Goal: Task Accomplishment & Management: Manage account settings

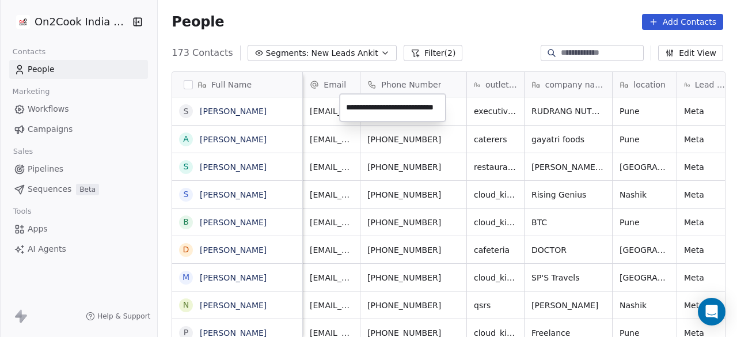
scroll to position [287, 572]
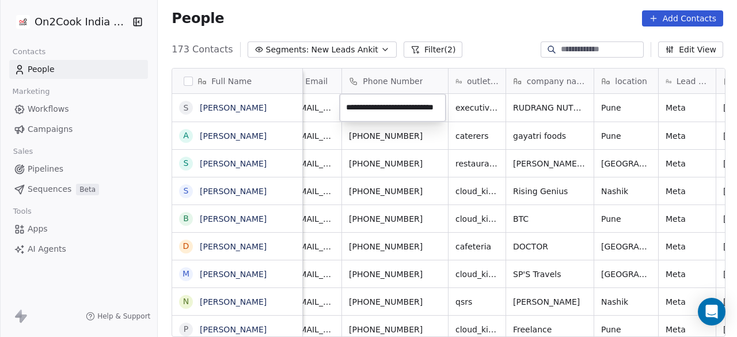
click at [471, 112] on html "On2Cook India Pvt. Ltd. Contacts People Marketing Workflows Campaigns Sales Pip…" at bounding box center [368, 168] width 737 height 337
click at [273, 17] on div "People Add Contacts" at bounding box center [448, 18] width 552 height 16
click at [491, 37] on div "People Add Contacts" at bounding box center [447, 19] width 579 height 44
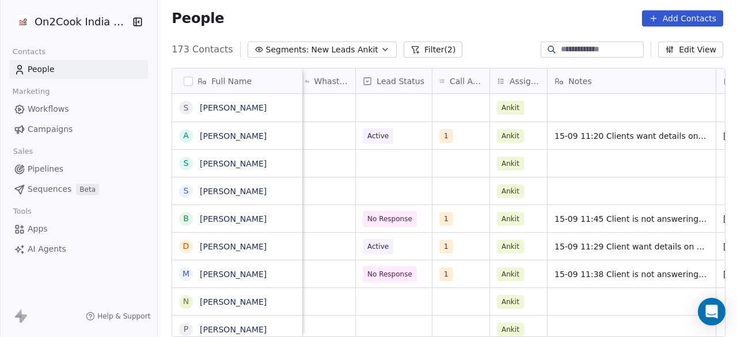
scroll to position [0, 539]
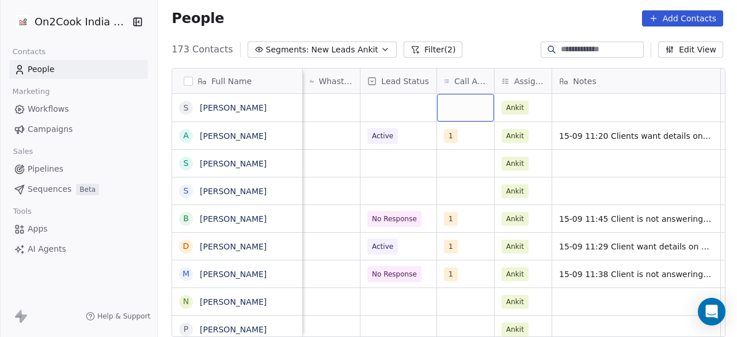
click at [460, 108] on div "grid" at bounding box center [465, 108] width 57 height 28
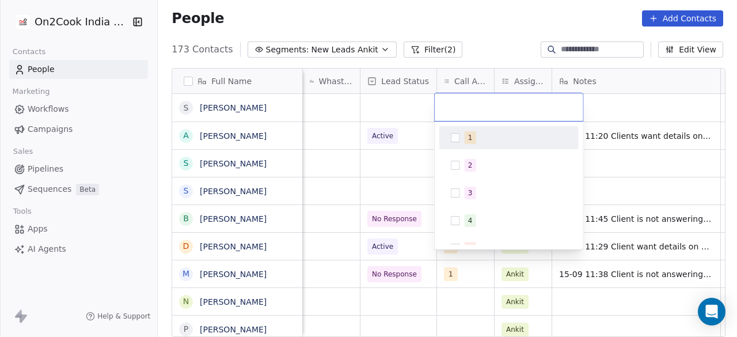
click at [472, 142] on span "1" at bounding box center [471, 137] width 12 height 13
click at [401, 117] on html "On2Cook India Pvt. Ltd. Contacts People Marketing Workflows Campaigns Sales Pip…" at bounding box center [368, 168] width 737 height 337
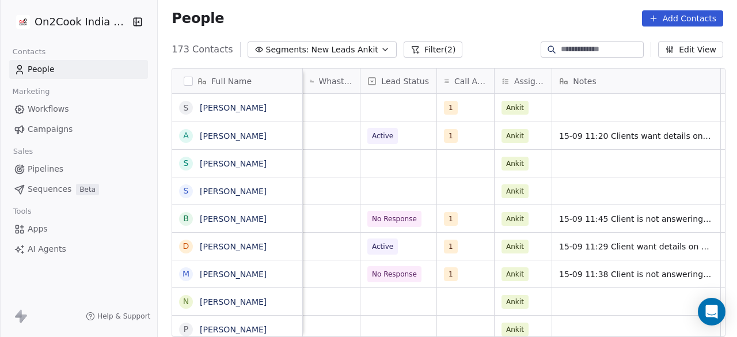
scroll to position [0, 543]
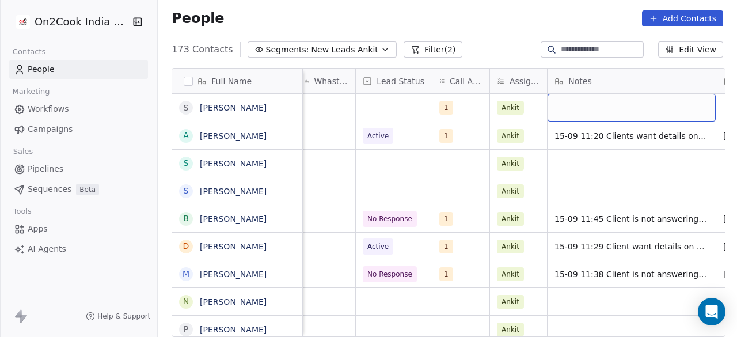
click at [604, 110] on div "grid" at bounding box center [632, 108] width 168 height 28
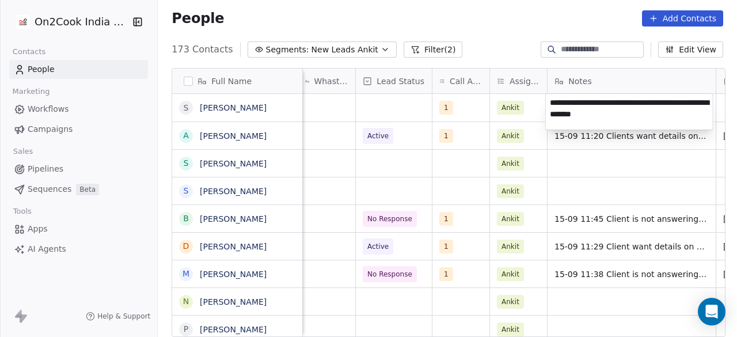
click at [646, 99] on textarea "**********" at bounding box center [629, 112] width 167 height 36
type textarea "**********"
click at [644, 119] on textarea "**********" at bounding box center [629, 112] width 167 height 36
click at [378, 109] on html "On2Cook India Pvt. Ltd. Contacts People Marketing Workflows Campaigns Sales Pip…" at bounding box center [368, 168] width 737 height 337
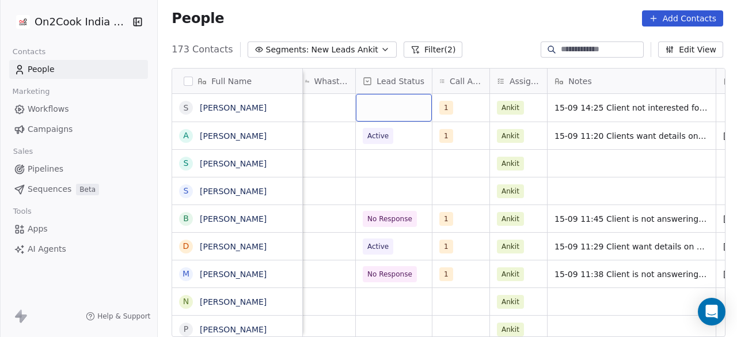
click at [390, 105] on div "grid" at bounding box center [394, 108] width 76 height 28
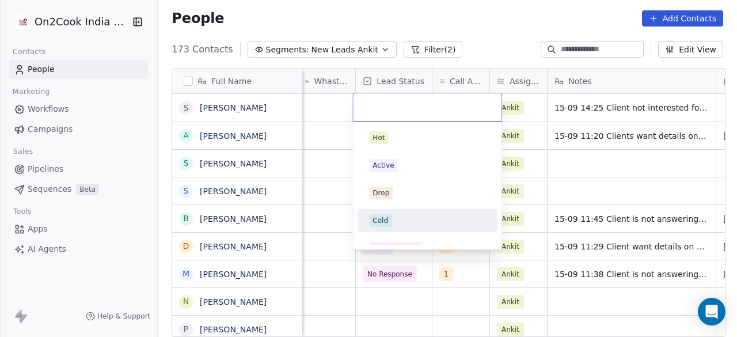
click at [395, 215] on div "Cold" at bounding box center [427, 220] width 116 height 13
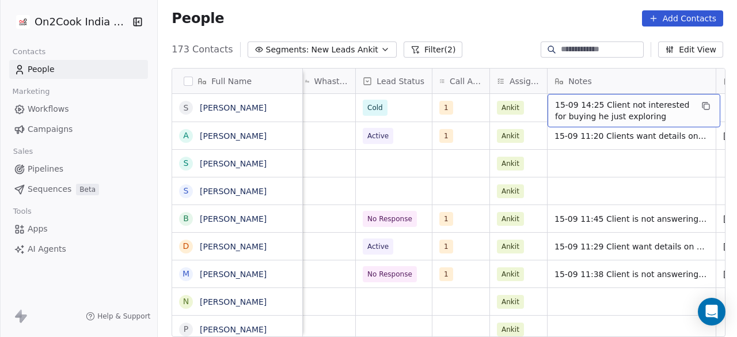
scroll to position [0, 650]
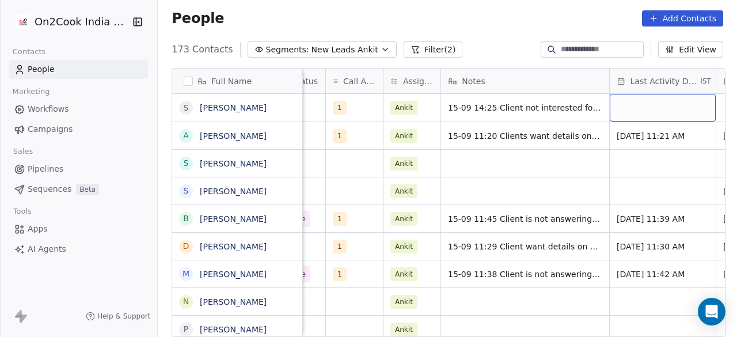
click at [638, 108] on div "grid" at bounding box center [663, 108] width 106 height 28
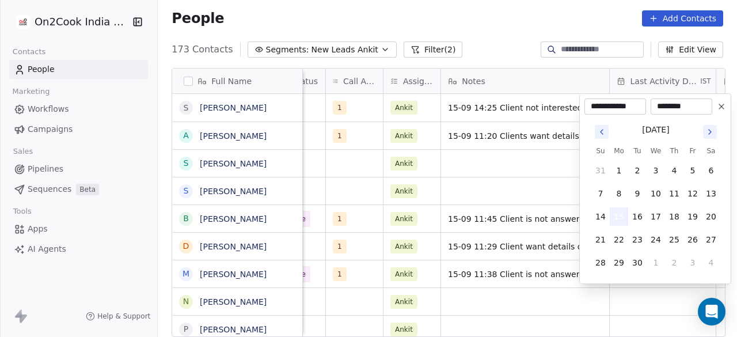
click at [620, 215] on button "15" at bounding box center [619, 216] width 18 height 18
click at [511, 156] on html "On2Cook India Pvt. Ltd. Contacts People Marketing Workflows Campaigns Sales Pip…" at bounding box center [368, 168] width 737 height 337
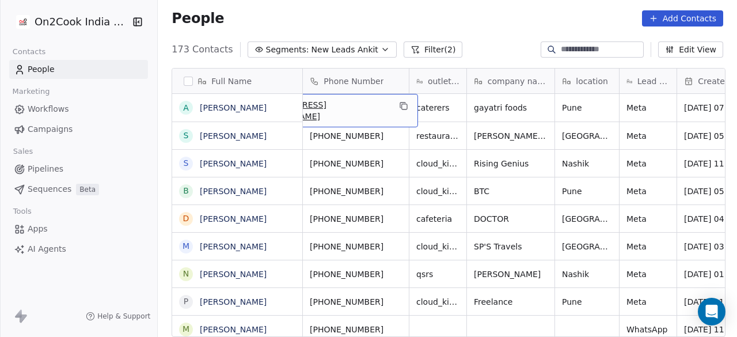
scroll to position [0, 0]
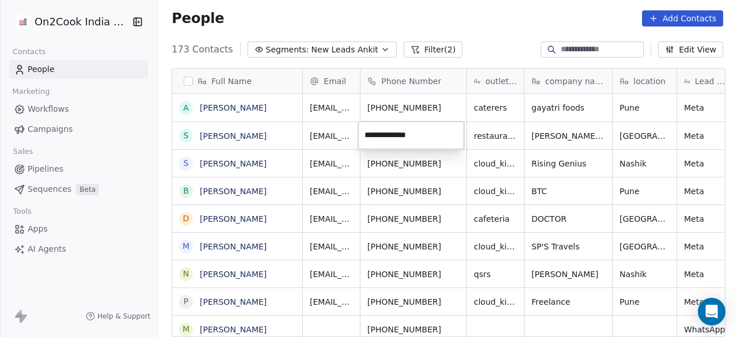
type input "**********"
click at [508, 136] on html "On2Cook India Pvt. Ltd. Contacts People Marketing Workflows Campaigns Sales Pip…" at bounding box center [368, 168] width 737 height 337
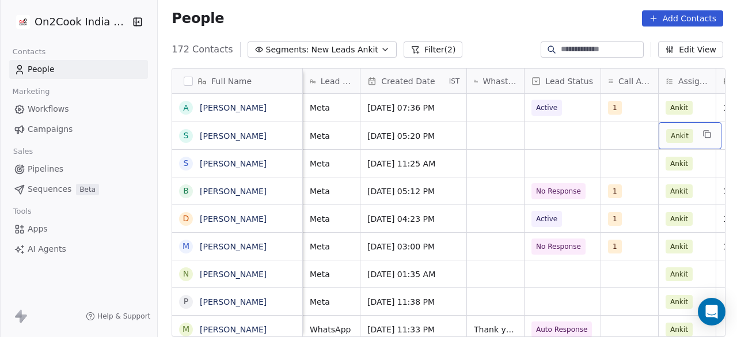
scroll to position [0, 543]
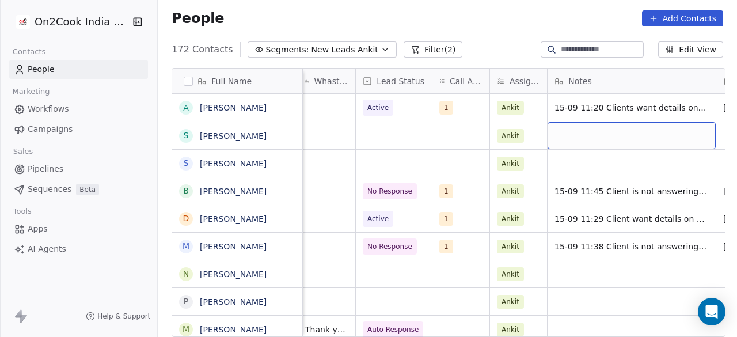
click at [584, 137] on div "grid" at bounding box center [632, 135] width 168 height 27
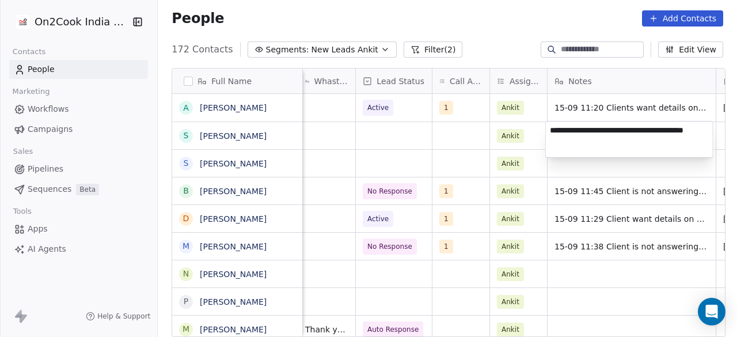
click at [698, 128] on textarea "**********" at bounding box center [629, 140] width 167 height 36
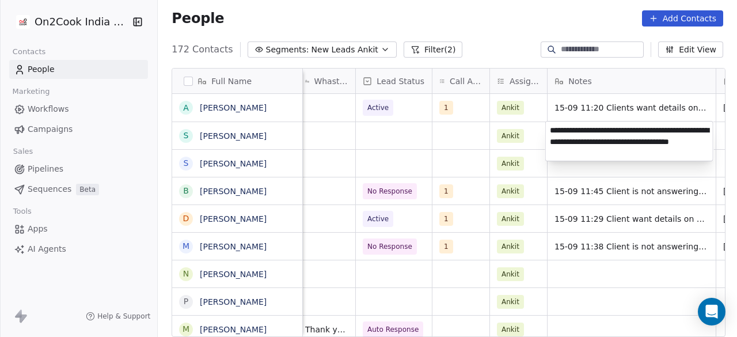
type textarea "**********"
click at [451, 134] on html "On2Cook India Pvt. Ltd. Contacts People Marketing Workflows Campaigns Sales Pip…" at bounding box center [368, 168] width 737 height 337
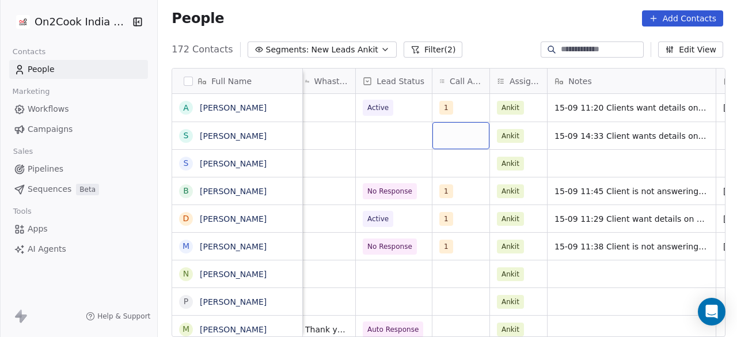
click at [452, 137] on div "grid" at bounding box center [461, 135] width 57 height 27
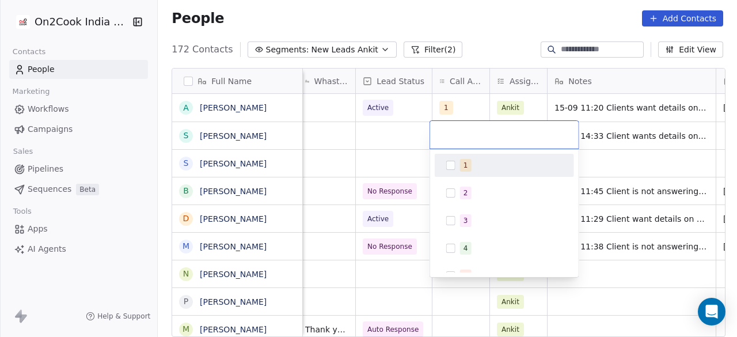
click at [447, 165] on button "Suggestions" at bounding box center [450, 165] width 9 height 9
click at [404, 145] on html "On2Cook India Pvt. Ltd. Contacts People Marketing Workflows Campaigns Sales Pip…" at bounding box center [368, 168] width 737 height 337
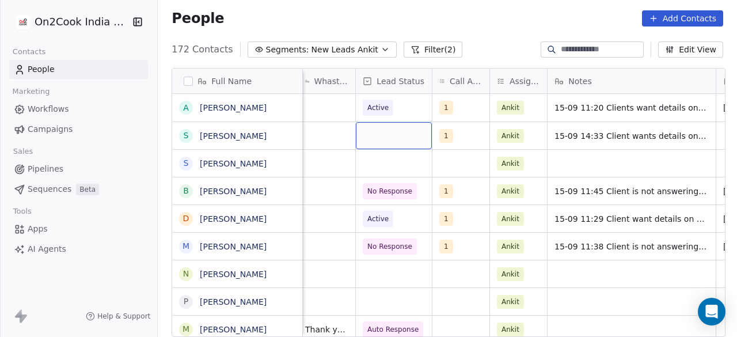
click at [395, 137] on div "grid" at bounding box center [394, 135] width 76 height 27
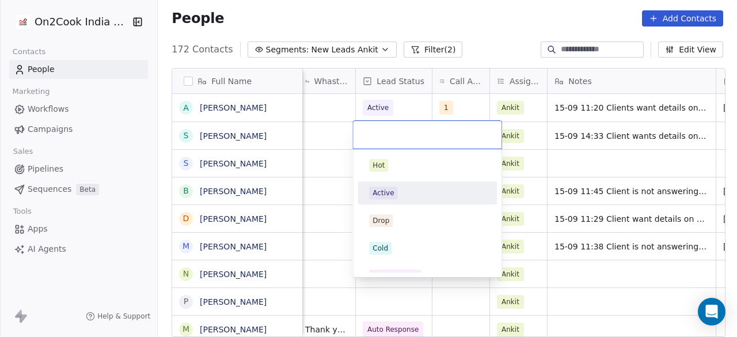
click at [393, 188] on span "Active" at bounding box center [383, 193] width 28 height 13
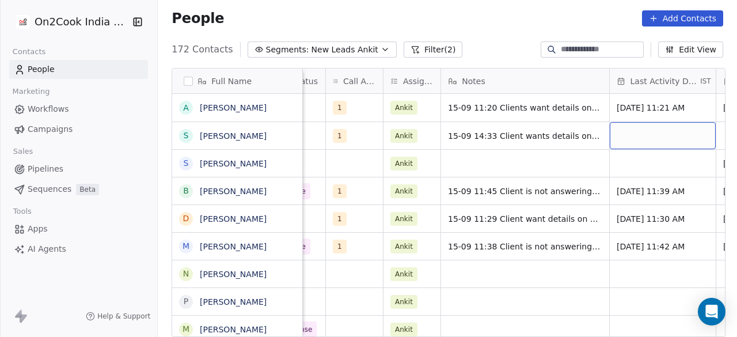
scroll to position [0, 756]
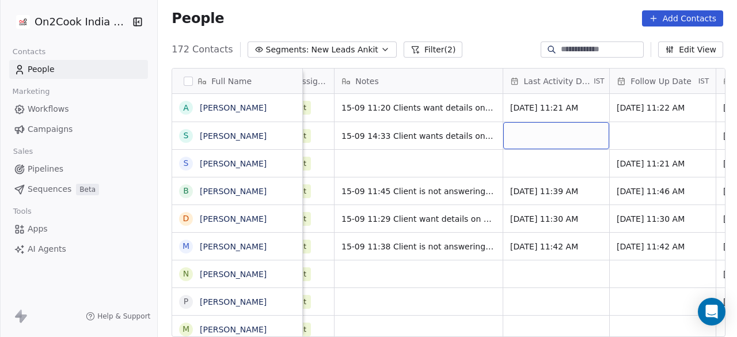
click at [543, 132] on div "grid" at bounding box center [556, 135] width 106 height 27
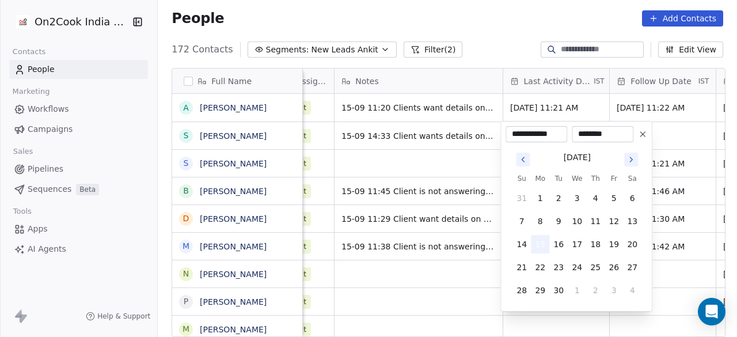
click at [544, 245] on button "15" at bounding box center [540, 244] width 18 height 18
click at [670, 140] on html "On2Cook India Pvt. Ltd. Contacts People Marketing Workflows Campaigns Sales Pip…" at bounding box center [368, 168] width 737 height 337
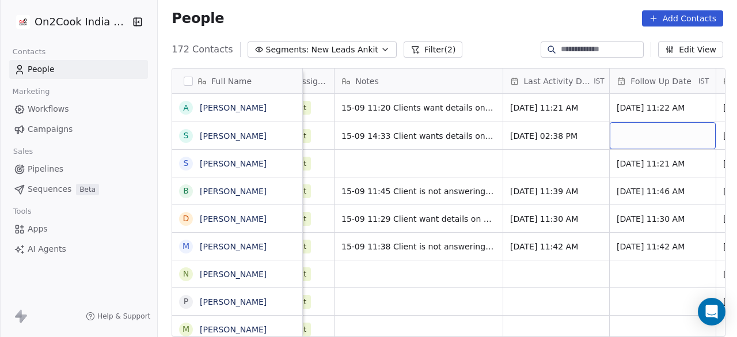
click at [643, 139] on div "grid" at bounding box center [663, 135] width 106 height 27
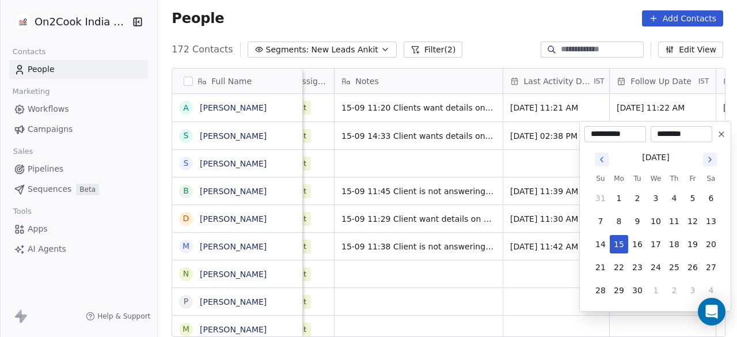
click at [624, 256] on tbody "31 1 2 3 4 5 6 7 8 9 10 11 12 13 14 15 16 17 18 19 20 21 22 23 24 25 26 27 28 2…" at bounding box center [655, 241] width 129 height 115
click at [615, 268] on button "22" at bounding box center [619, 267] width 18 height 18
type input "**********"
click at [536, 165] on html "On2Cook India Pvt. Ltd. Contacts People Marketing Workflows Campaigns Sales Pip…" at bounding box center [368, 168] width 737 height 337
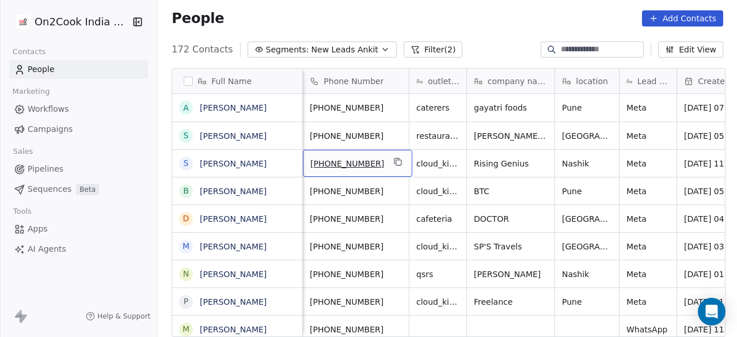
scroll to position [0, 0]
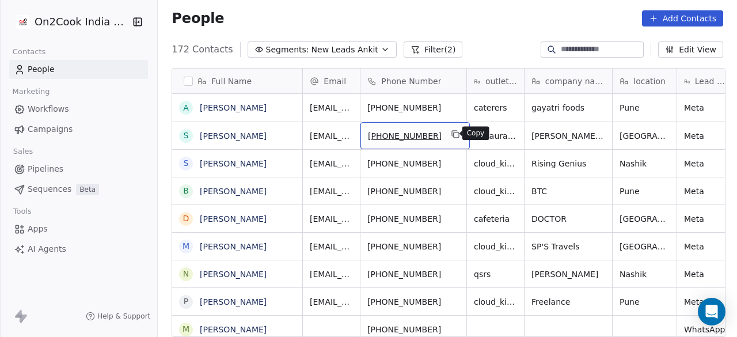
click at [452, 134] on icon "grid" at bounding box center [456, 134] width 9 height 9
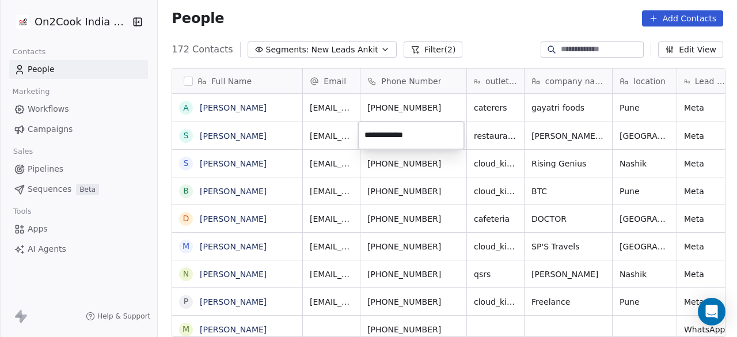
click at [498, 134] on html "On2Cook India Pvt. Ltd. Contacts People Marketing Workflows Campaigns Sales Pip…" at bounding box center [368, 168] width 737 height 337
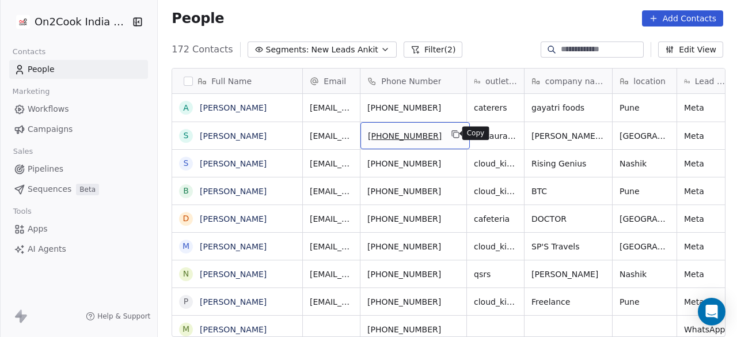
click at [453, 134] on icon "grid" at bounding box center [456, 134] width 9 height 9
click at [41, 221] on link "Apps" at bounding box center [78, 228] width 139 height 19
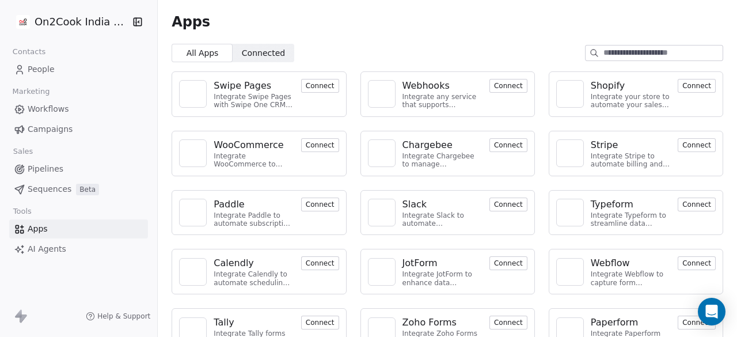
click at [331, 20] on div "Apps" at bounding box center [448, 22] width 552 height 16
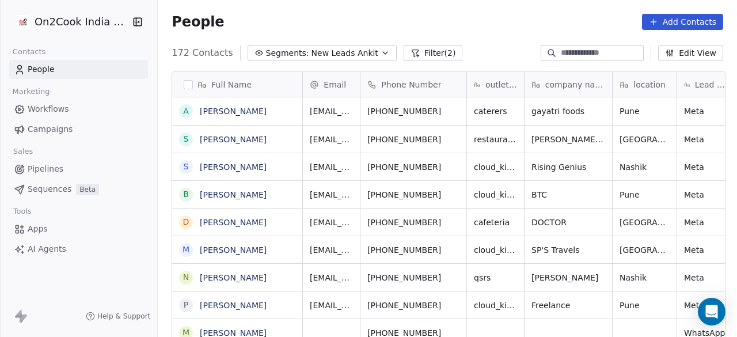
scroll to position [287, 572]
click at [452, 162] on icon "grid" at bounding box center [456, 165] width 9 height 9
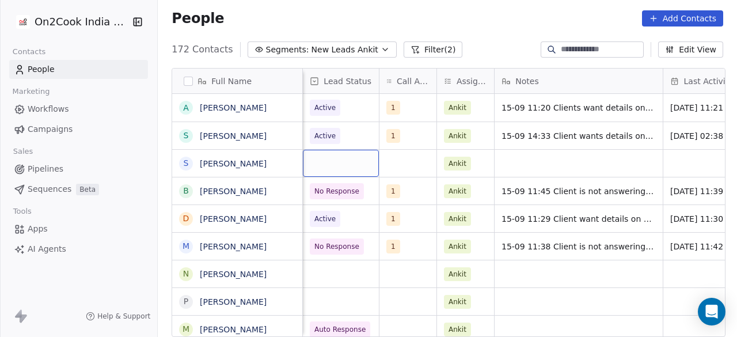
scroll to position [0, 539]
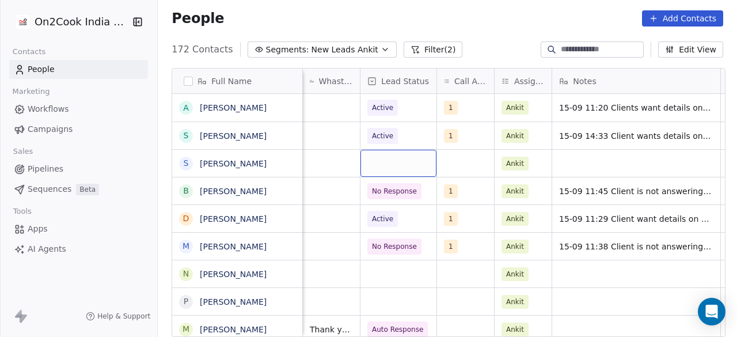
click at [378, 169] on div "grid" at bounding box center [399, 163] width 76 height 27
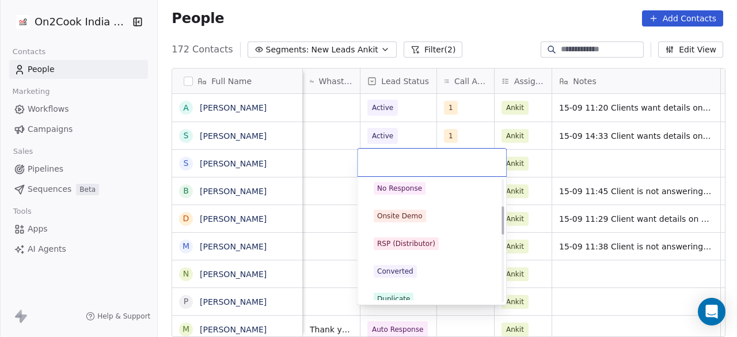
scroll to position [58, 0]
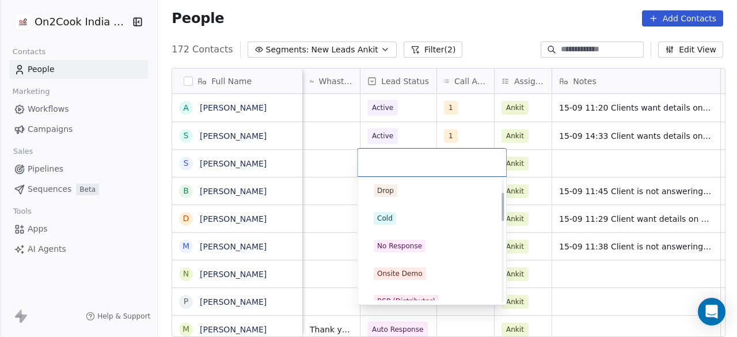
click at [419, 241] on div "No Response" at bounding box center [399, 246] width 45 height 10
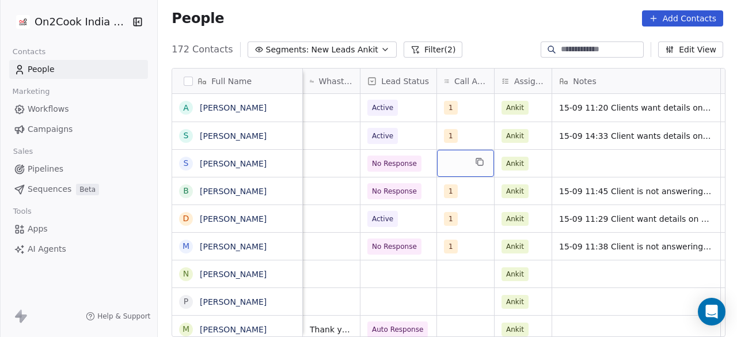
click at [450, 161] on div "grid" at bounding box center [465, 163] width 57 height 27
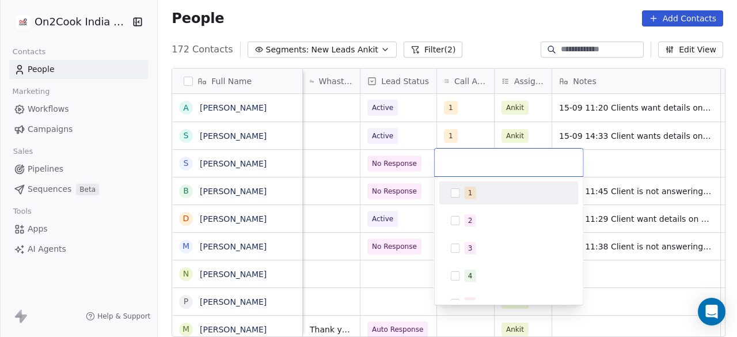
click at [449, 191] on div "1" at bounding box center [509, 193] width 130 height 18
click at [589, 156] on html "On2Cook India Pvt. Ltd. Contacts People Marketing Workflows Campaigns Sales Pip…" at bounding box center [368, 168] width 737 height 337
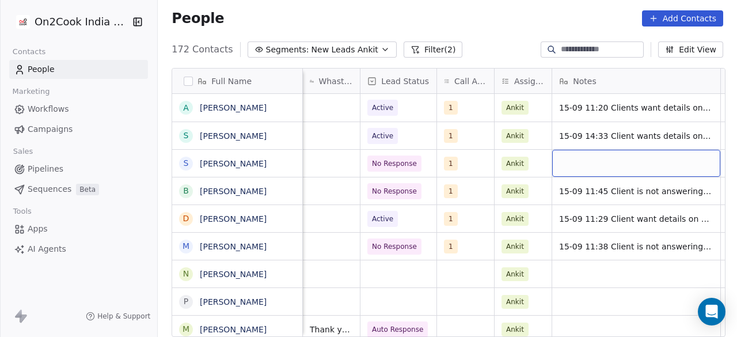
scroll to position [0, 543]
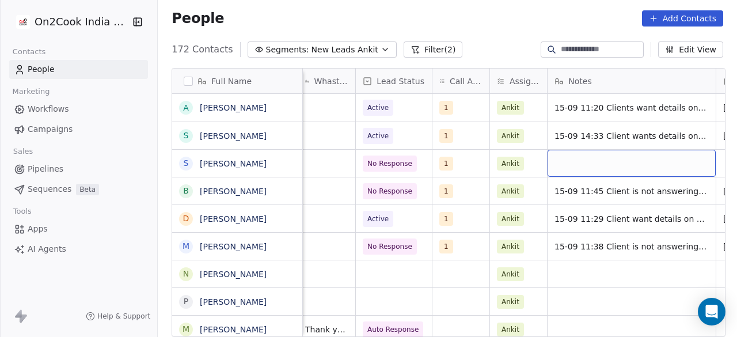
click at [586, 162] on div "grid" at bounding box center [632, 163] width 168 height 27
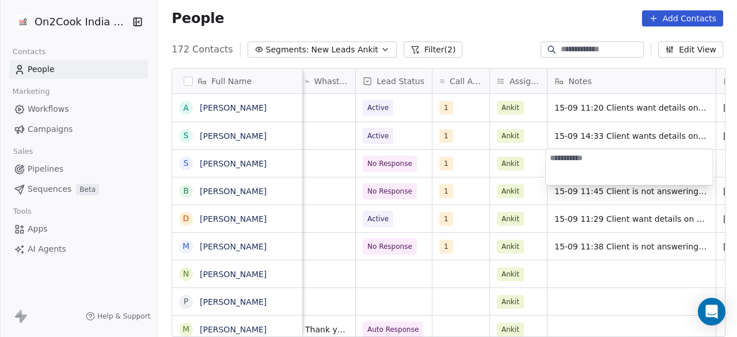
click at [586, 196] on html "On2Cook India Pvt. Ltd. Contacts People Marketing Workflows Campaigns Sales Pip…" at bounding box center [368, 168] width 737 height 337
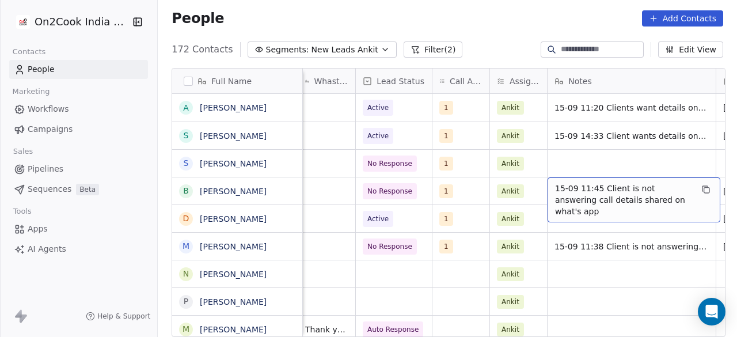
click at [586, 196] on span "15-09 11:45 Client is not answering call details shared on what's app" at bounding box center [623, 200] width 137 height 35
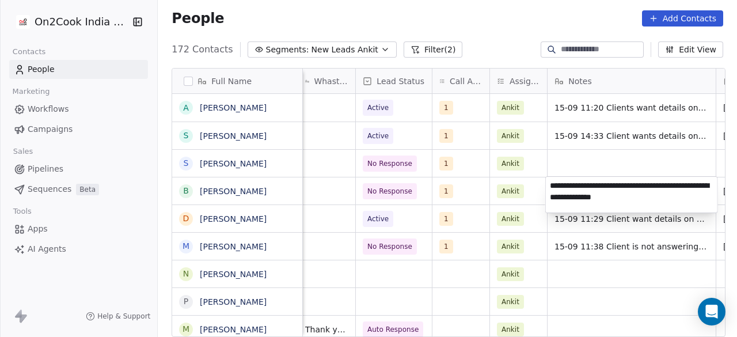
click at [580, 164] on html "On2Cook India Pvt. Ltd. Contacts People Marketing Workflows Campaigns Sales Pip…" at bounding box center [368, 168] width 737 height 337
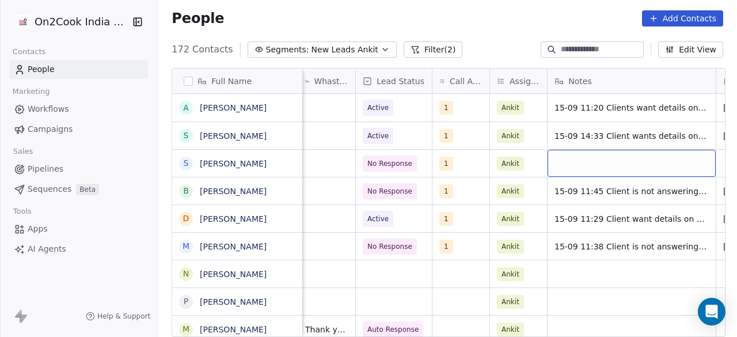
click at [580, 164] on div "grid" at bounding box center [632, 163] width 168 height 27
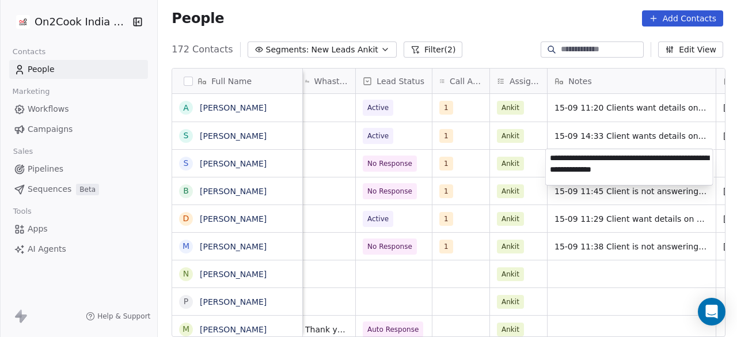
click at [591, 156] on textarea "**********" at bounding box center [629, 167] width 167 height 36
type textarea "**********"
click at [526, 168] on html "On2Cook India Pvt. Ltd. Contacts People Marketing Workflows Campaigns Sales Pip…" at bounding box center [368, 168] width 737 height 337
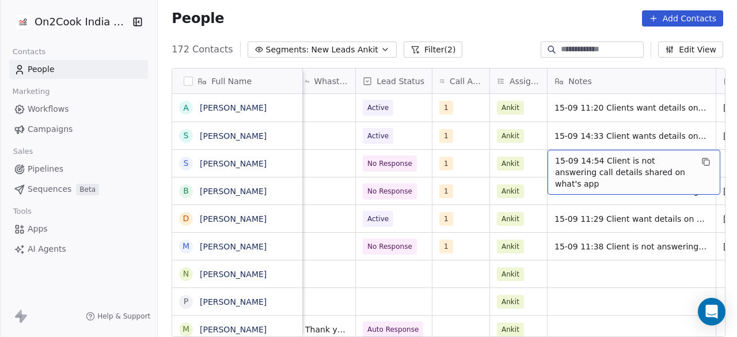
scroll to position [0, 650]
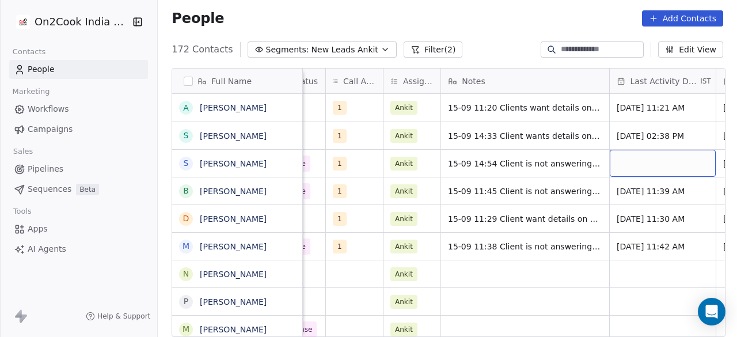
click at [639, 165] on div "grid" at bounding box center [663, 163] width 106 height 27
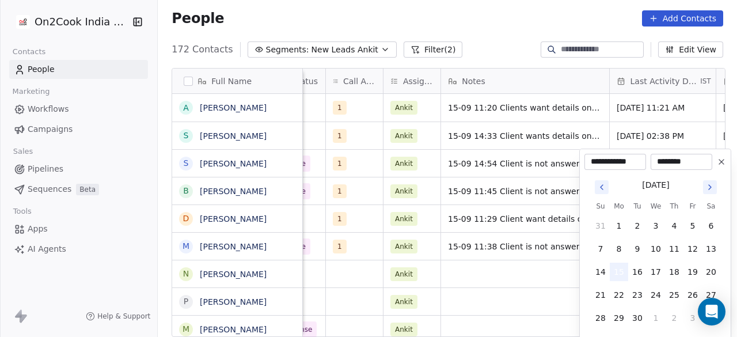
click at [622, 276] on button "15" at bounding box center [619, 272] width 18 height 18
click at [541, 165] on html "On2Cook India Pvt. Ltd. Contacts People Marketing Workflows Campaigns Sales Pip…" at bounding box center [368, 168] width 737 height 337
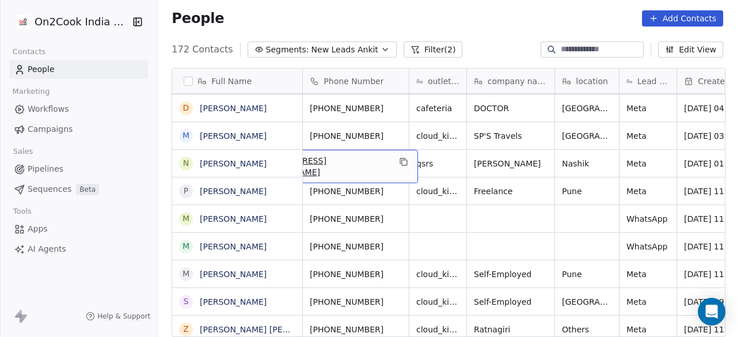
scroll to position [0, 0]
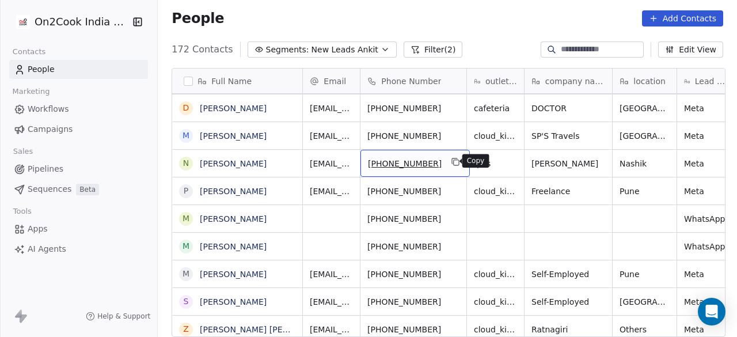
click at [454, 161] on icon "grid" at bounding box center [456, 161] width 9 height 9
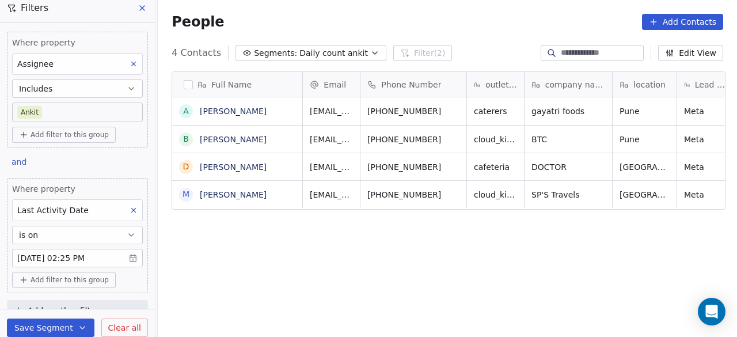
scroll to position [287, 572]
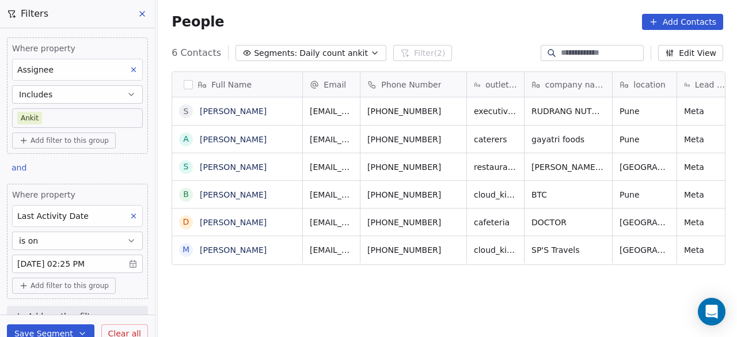
scroll to position [287, 572]
